Goal: Task Accomplishment & Management: Manage account settings

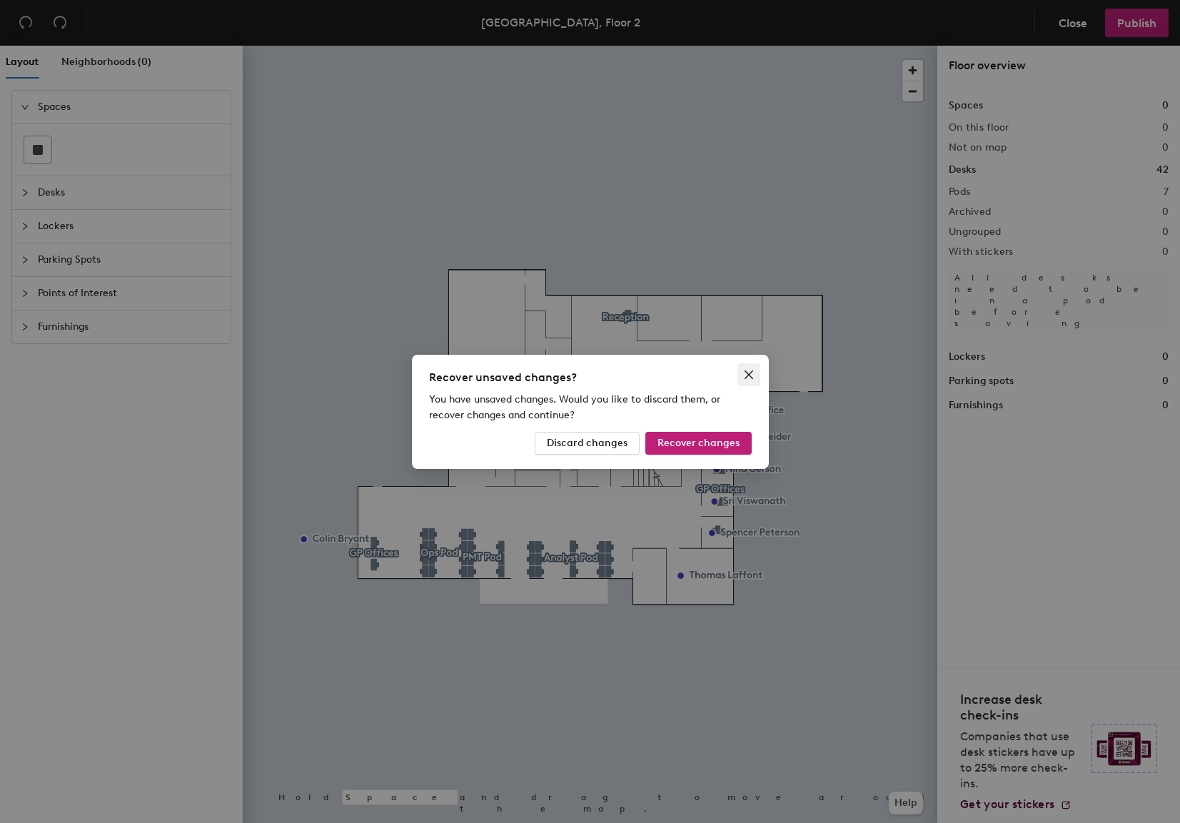
click at [744, 373] on icon "close" at bounding box center [748, 374] width 11 height 11
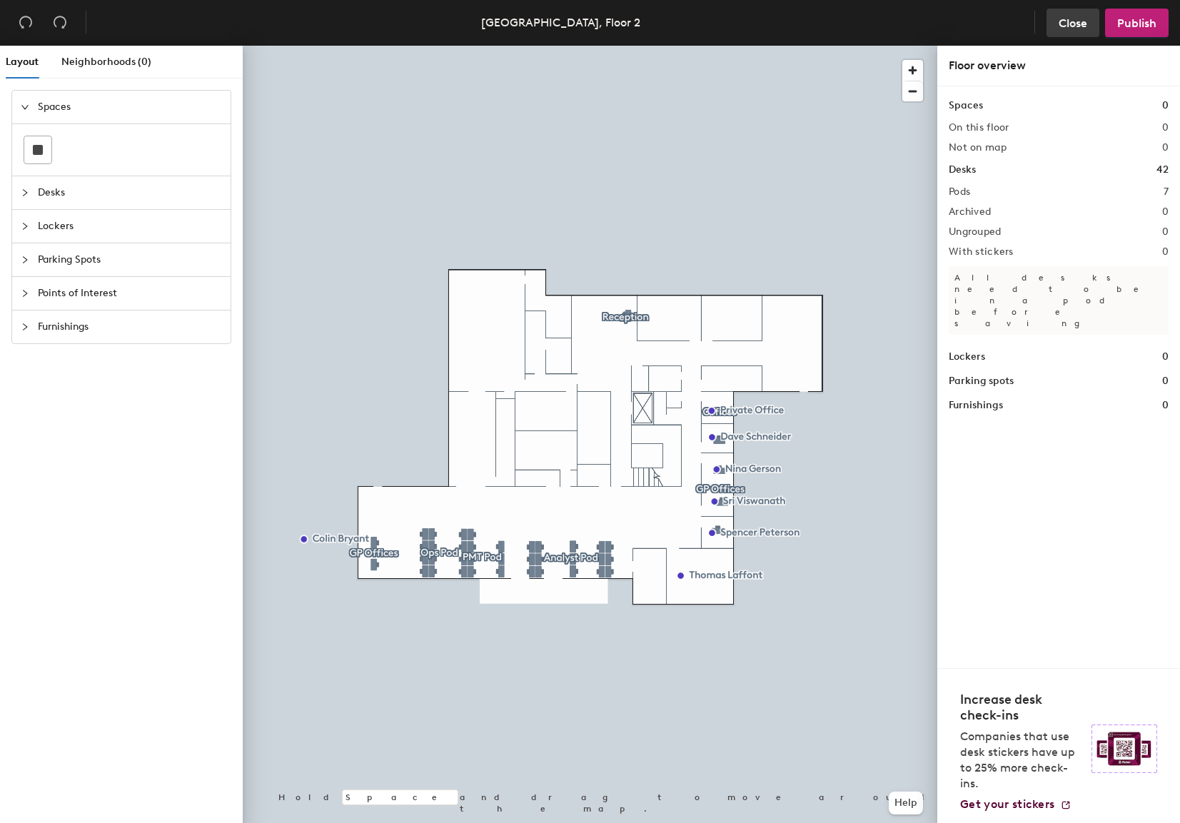
click at [1076, 16] on span "Close" at bounding box center [1072, 23] width 29 height 14
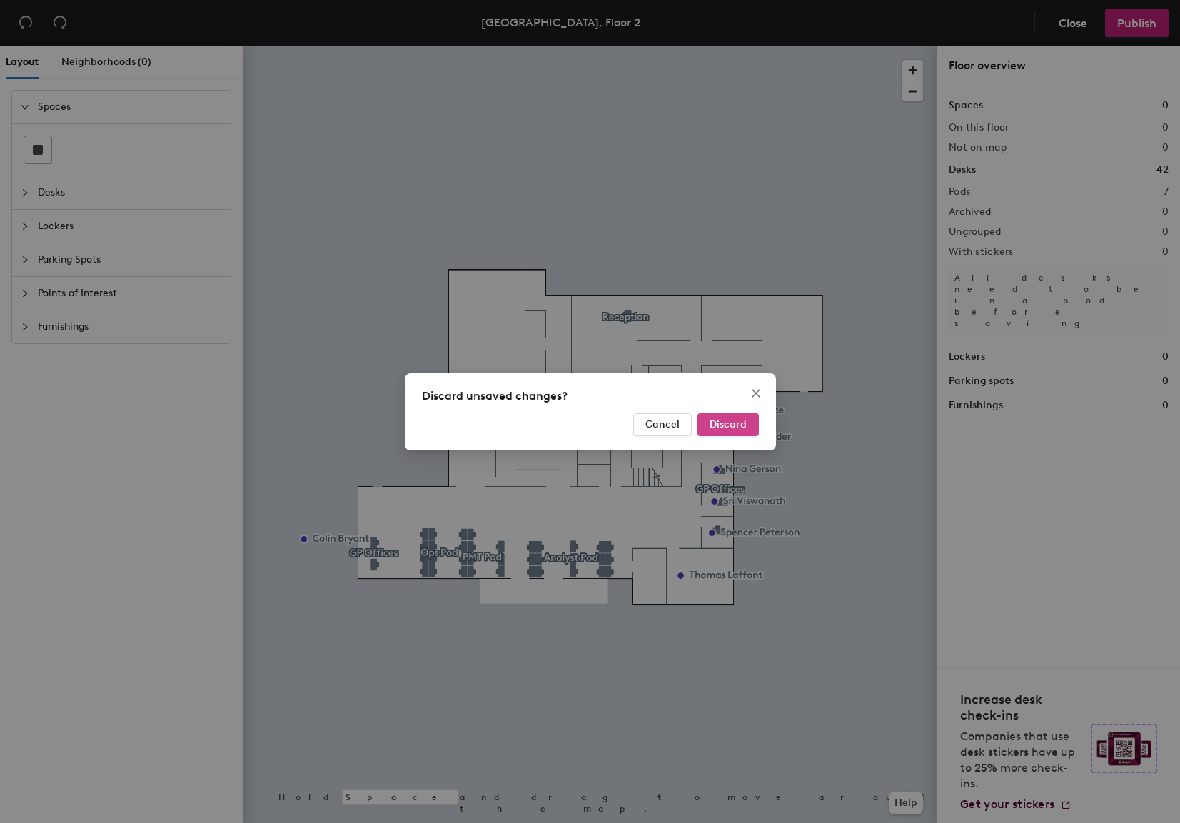
click at [741, 427] on span "Discard" at bounding box center [727, 424] width 37 height 12
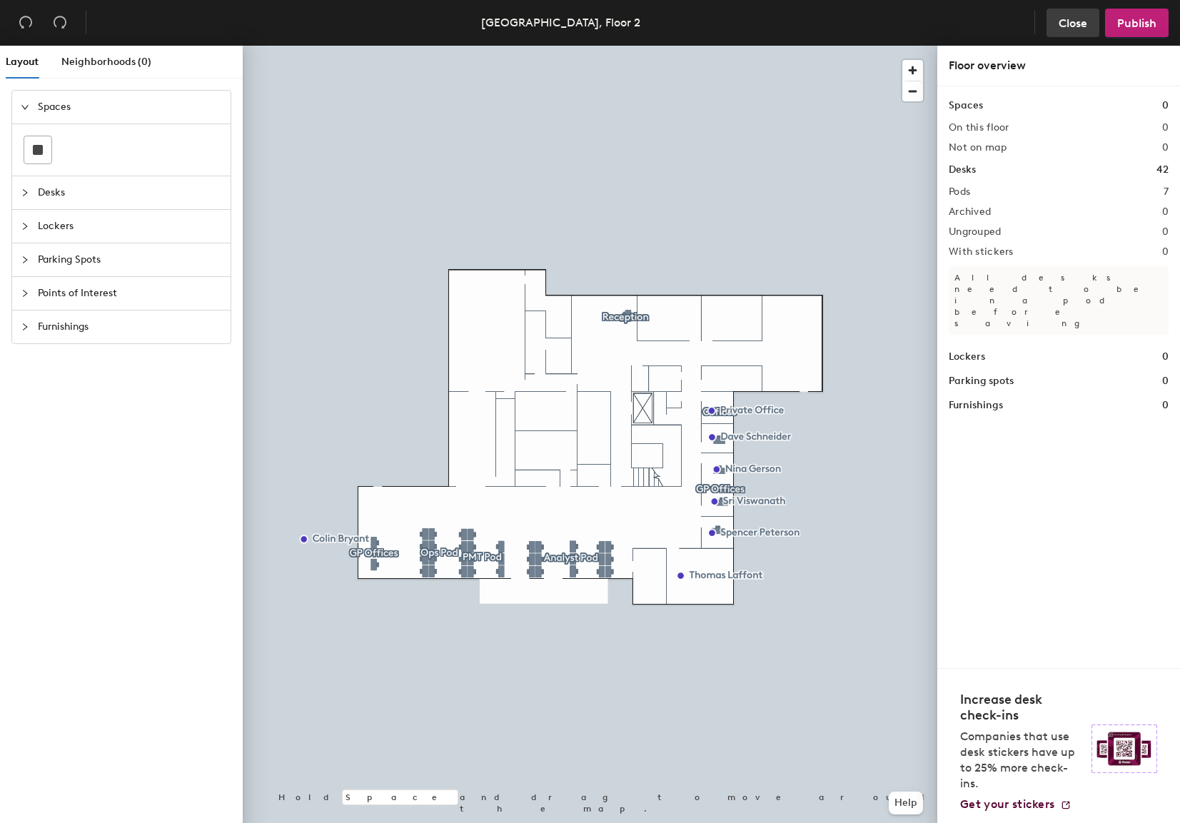
click at [1071, 21] on span "Close" at bounding box center [1072, 23] width 29 height 14
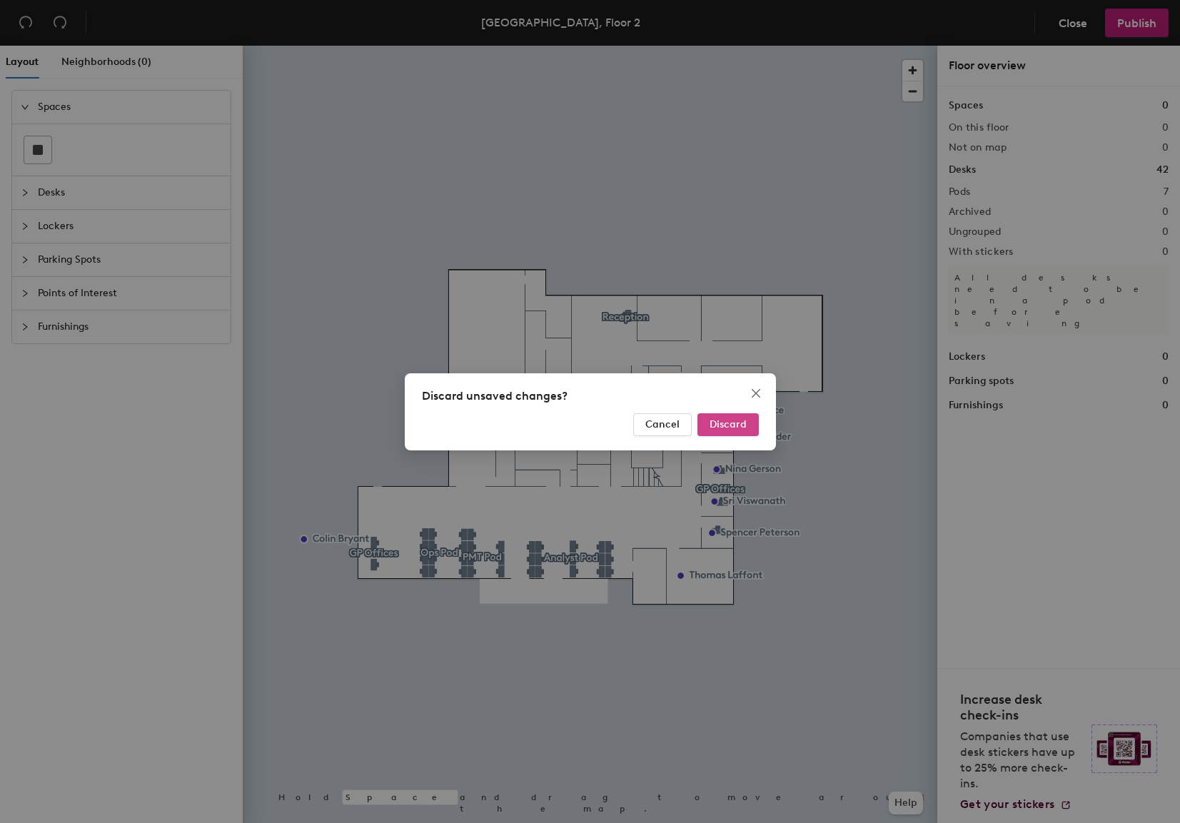
click at [729, 422] on span "Discard" at bounding box center [727, 424] width 37 height 12
